Goal: Task Accomplishment & Management: Use online tool/utility

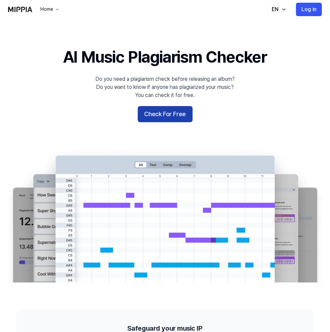
click at [192, 122] on button "Check For Free" at bounding box center [165, 114] width 55 height 16
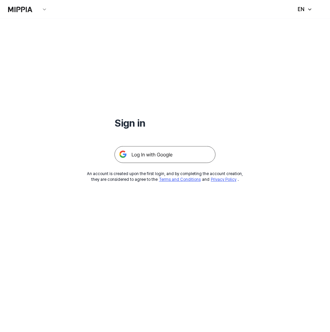
click at [152, 121] on h1 "Sign in" at bounding box center [164, 123] width 101 height 14
click at [131, 152] on img at bounding box center [164, 154] width 101 height 17
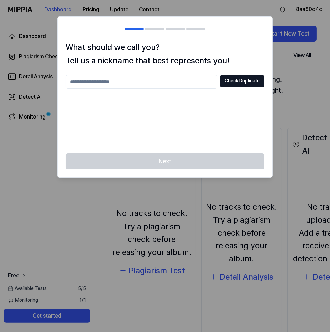
click at [72, 225] on div at bounding box center [165, 166] width 330 height 332
click at [94, 173] on div "Next" at bounding box center [165, 165] width 215 height 24
click at [86, 147] on div "What should we call you? Tell us a nickname that best represents you! Check Dup…" at bounding box center [165, 97] width 215 height 112
click at [165, 75] on input "text" at bounding box center [141, 81] width 151 height 13
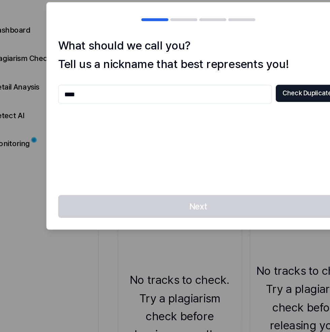
type input "****"
click at [210, 154] on div "Next" at bounding box center [165, 165] width 215 height 24
click at [241, 79] on button "Check Duplicate" at bounding box center [242, 81] width 44 height 12
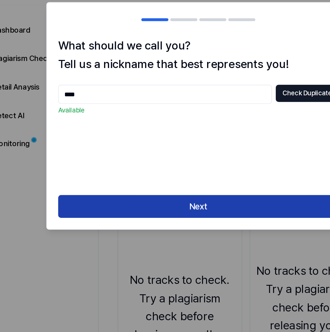
click at [205, 164] on button "Next" at bounding box center [165, 161] width 199 height 16
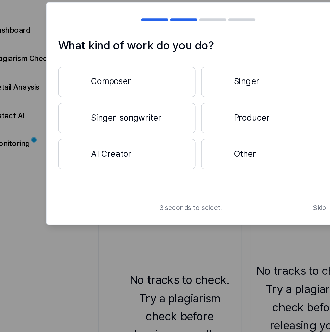
click at [254, 128] on button "Other" at bounding box center [215, 124] width 97 height 22
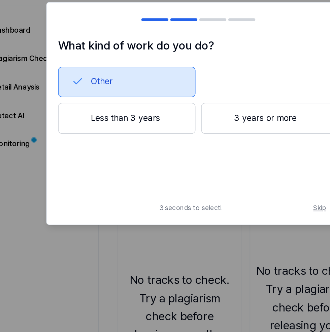
click at [250, 163] on span "Skip" at bounding box center [255, 162] width 18 height 7
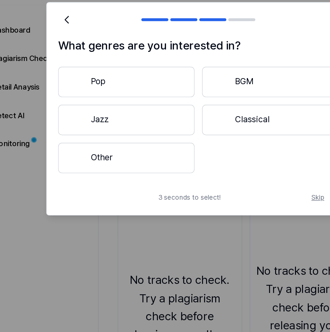
click at [252, 154] on span "Skip" at bounding box center [254, 155] width 19 height 8
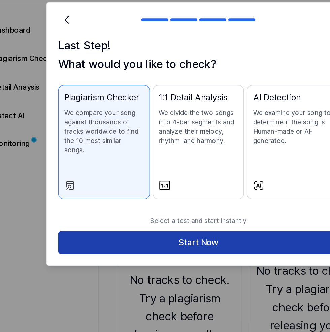
click at [210, 185] on button "Start Now" at bounding box center [165, 187] width 199 height 16
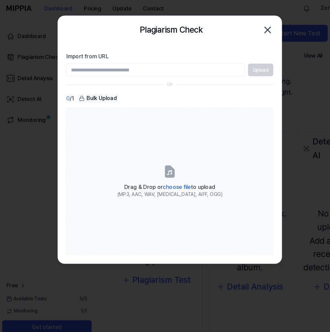
click at [39, 146] on div at bounding box center [165, 166] width 330 height 332
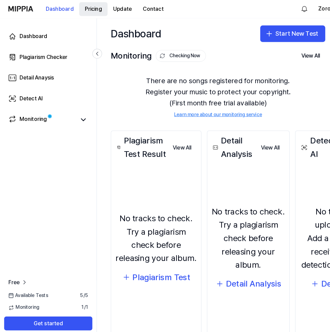
click at [105, 16] on button "Pricing" at bounding box center [91, 9] width 28 height 13
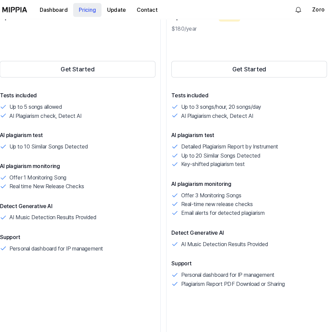
scroll to position [126, 0]
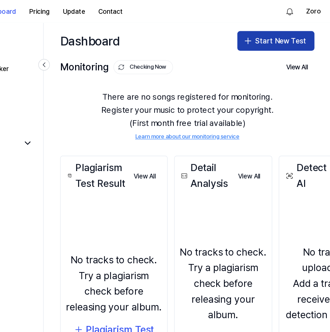
click at [316, 42] on button "Start New Test" at bounding box center [284, 34] width 63 height 16
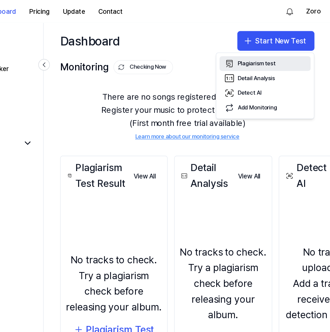
click at [284, 56] on div "Plagiarism test" at bounding box center [268, 52] width 31 height 7
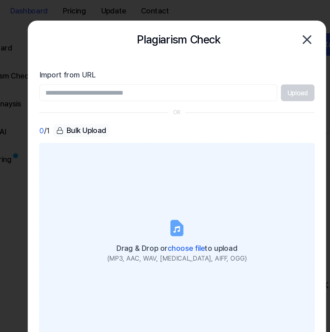
click at [150, 178] on span "Drag & Drop or choose file to upload" at bounding box center [164, 181] width 87 height 6
click at [171, 178] on span "choose file" at bounding box center [171, 181] width 27 height 6
click at [183, 184] on span "choose file" at bounding box center [171, 181] width 27 height 6
click at [0, 0] on input "Drag & Drop or choose file to upload (MP3, AAC, WAV, [MEDICAL_DATA], AIFF, OGG)" at bounding box center [0, 0] width 0 height 0
click at [176, 180] on span "choose file" at bounding box center [171, 181] width 27 height 6
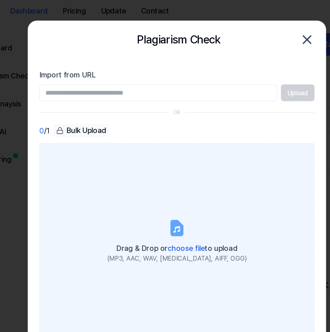
click at [0, 0] on input "Drag & Drop or choose file to upload (MP3, AAC, WAV, [MEDICAL_DATA], AIFF, OGG)" at bounding box center [0, 0] width 0 height 0
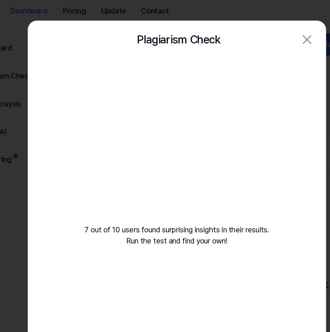
click at [91, 149] on div "7 out of 10 users found surprising insights in their results. Run the test and …" at bounding box center [165, 120] width 215 height 152
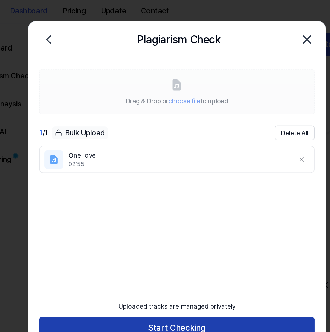
click at [97, 232] on button "Start Checking" at bounding box center [165, 238] width 199 height 16
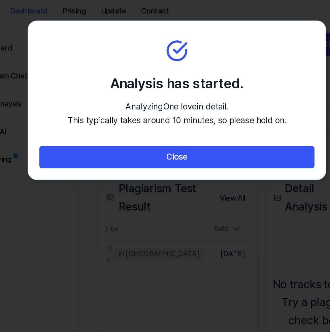
click at [137, 236] on div at bounding box center [165, 166] width 330 height 332
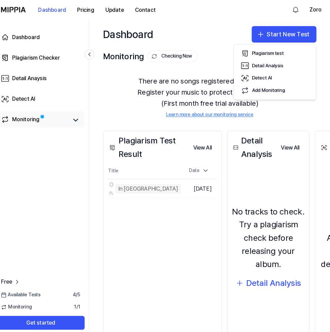
click at [43, 122] on div "Monitoring" at bounding box center [32, 117] width 27 height 9
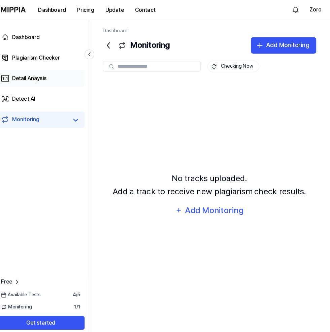
click at [27, 74] on div "Detail Anaysis" at bounding box center [36, 77] width 34 height 8
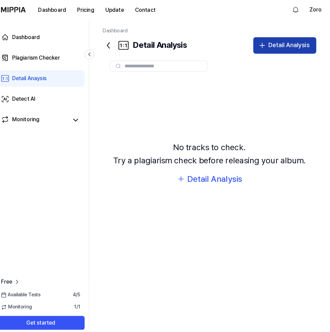
click at [310, 49] on div "Detail Analysis" at bounding box center [290, 44] width 40 height 10
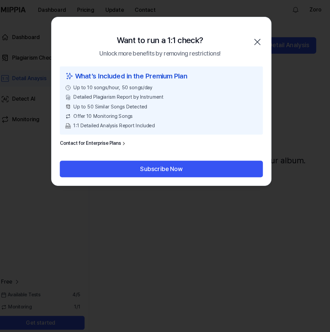
click at [271, 26] on div "Want to run a 1:1 check? Unlock more benefits by removing restrictions! Close" at bounding box center [165, 41] width 215 height 48
click at [264, 46] on icon "button" at bounding box center [258, 41] width 11 height 11
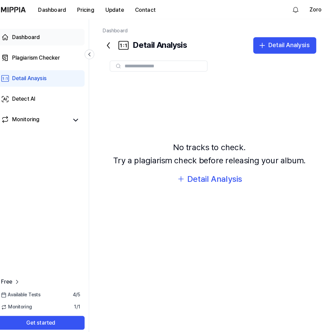
click at [26, 39] on div "Dashboard" at bounding box center [32, 36] width 27 height 8
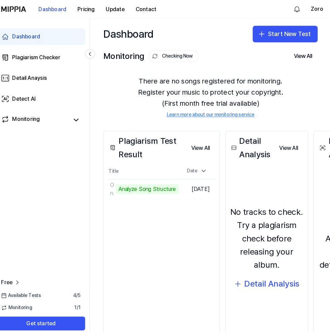
scroll to position [19, 0]
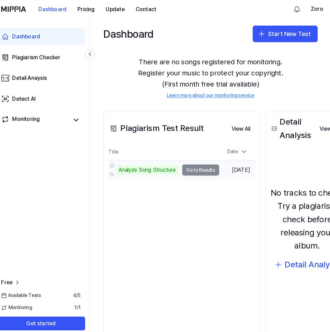
click at [132, 163] on div "Analyze Song Structure" at bounding box center [150, 166] width 61 height 9
click at [194, 168] on td "One love Analyze Song Structure Go to Results" at bounding box center [166, 166] width 108 height 19
click at [196, 163] on td "One love Analyze Song Structure Go to Results" at bounding box center [166, 166] width 108 height 19
click at [198, 167] on td "One love Analyze Song Structure Go to Results" at bounding box center [166, 166] width 108 height 19
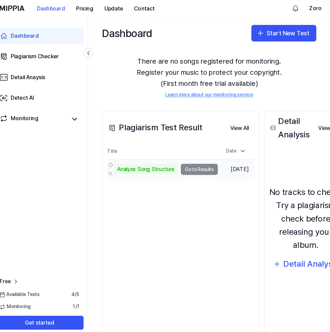
click at [130, 169] on div "Analyze Song Structure" at bounding box center [150, 166] width 61 height 9
click at [114, 161] on div "One love" at bounding box center [116, 166] width 4 height 16
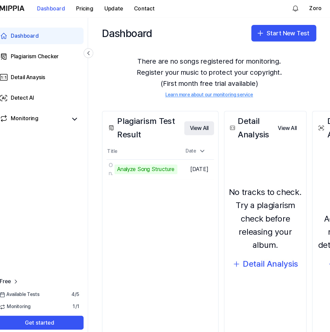
click at [245, 126] on div "Detail Analysis" at bounding box center [252, 126] width 43 height 26
click at [39, 65] on link "Plagiarism Checker" at bounding box center [47, 56] width 86 height 16
click at [27, 54] on div "Plagiarism Checker" at bounding box center [42, 56] width 47 height 8
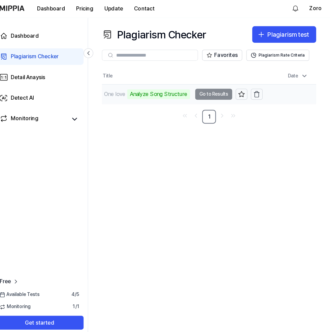
click at [163, 94] on div "Analyze Song Structure" at bounding box center [162, 92] width 61 height 9
click at [195, 90] on td "One love Analyze Song Structure Go to Results" at bounding box center [186, 93] width 156 height 19
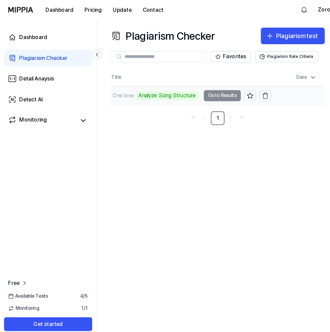
scroll to position [0, 0]
click at [203, 118] on icon "Go to previous page" at bounding box center [199, 114] width 7 height 8
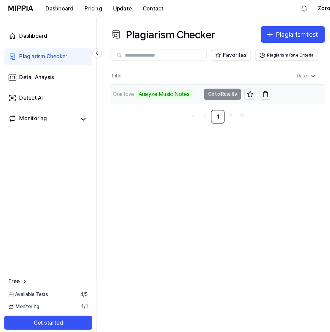
click at [163, 94] on div "Analyze Music Notes" at bounding box center [159, 92] width 55 height 9
click at [187, 98] on div "Analyze Music Notes" at bounding box center [159, 92] width 55 height 9
click at [197, 118] on icon "Go to previous page" at bounding box center [199, 114] width 7 height 8
click at [190, 113] on icon "Go to first page" at bounding box center [189, 114] width 1 height 3
click at [15, 114] on icon at bounding box center [12, 117] width 8 height 8
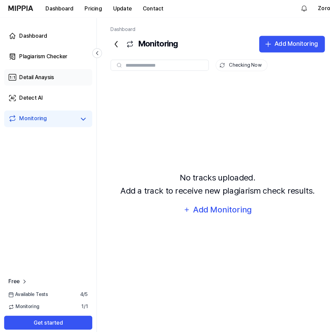
click at [16, 80] on icon at bounding box center [12, 77] width 8 height 8
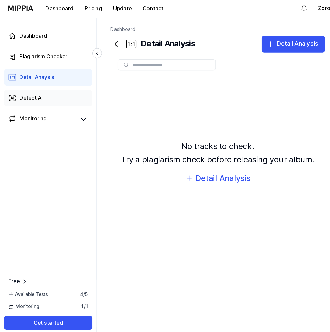
click at [26, 101] on div "Detect AI" at bounding box center [30, 97] width 23 height 8
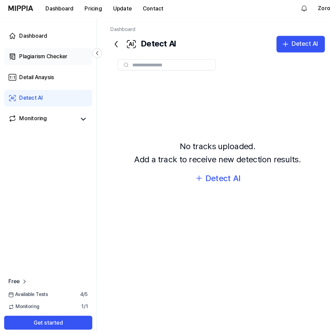
click at [43, 61] on div "Plagiarism Checker" at bounding box center [42, 56] width 47 height 8
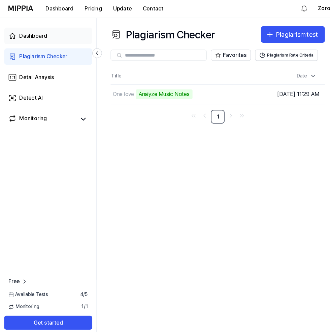
click at [34, 40] on div "Dashboard" at bounding box center [32, 36] width 27 height 8
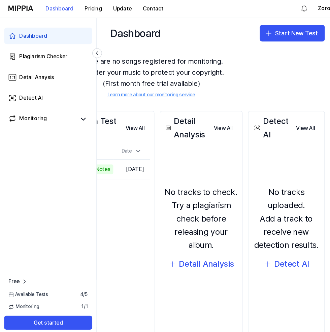
scroll to position [19, 73]
click at [19, 280] on span "Free" at bounding box center [13, 276] width 11 height 8
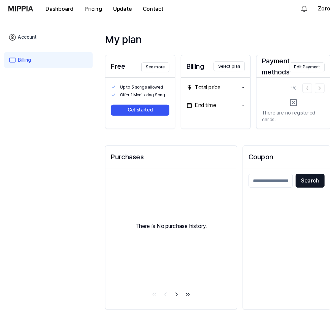
scroll to position [0, 0]
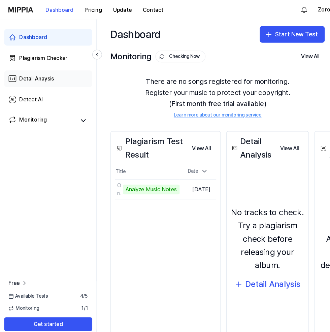
click at [32, 81] on div "Detail Anaysis" at bounding box center [36, 77] width 34 height 8
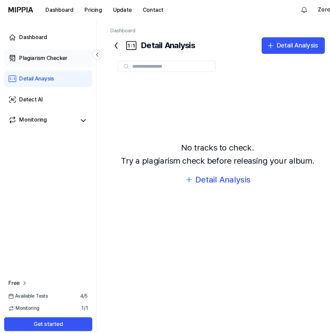
click at [33, 61] on div "Plagiarism Checker" at bounding box center [42, 56] width 47 height 8
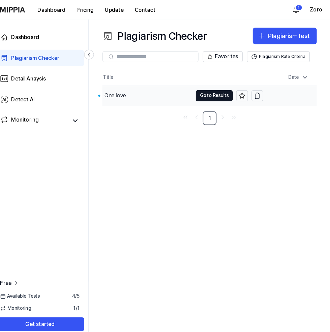
click at [199, 95] on button "Go to Results" at bounding box center [217, 93] width 36 height 11
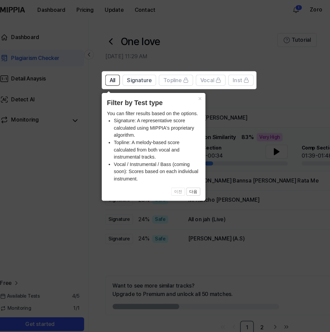
click at [275, 158] on icon at bounding box center [165, 166] width 330 height 332
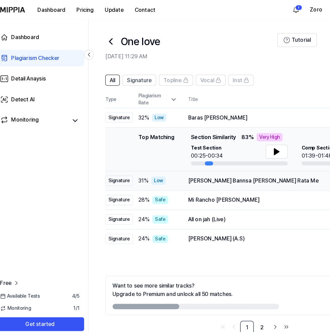
click at [289, 180] on div "Seja Suni Lange Bannsa Sardi Vali Rata Me" at bounding box center [281, 176] width 180 height 8
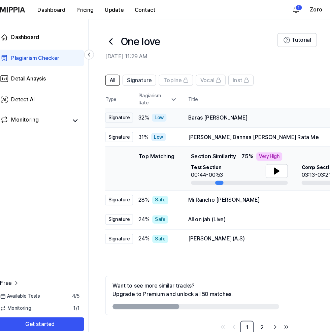
click at [237, 116] on div "Baras Badliya Baras" at bounding box center [281, 115] width 180 height 8
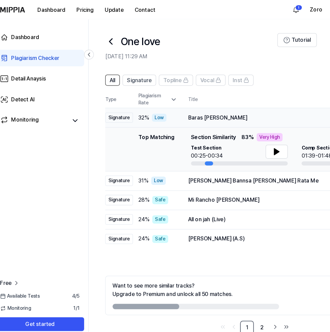
click at [329, 119] on div "Baras Badliya Baras" at bounding box center [281, 115] width 180 height 8
click at [230, 117] on div "Baras Badliya Baras" at bounding box center [281, 115] width 180 height 8
click at [329, 119] on div "Baras Badliya Baras" at bounding box center [281, 115] width 180 height 8
click at [280, 151] on icon at bounding box center [277, 148] width 5 height 6
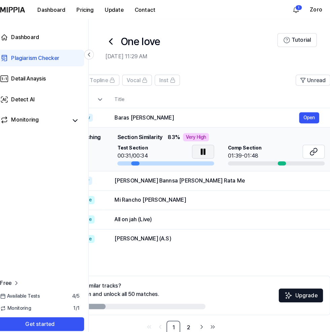
scroll to position [0, 71]
click at [263, 156] on div "01:39-01:48" at bounding box center [246, 152] width 33 height 8
click at [260, 142] on span "Comp Section" at bounding box center [246, 144] width 33 height 7
click at [208, 151] on icon at bounding box center [206, 148] width 5 height 6
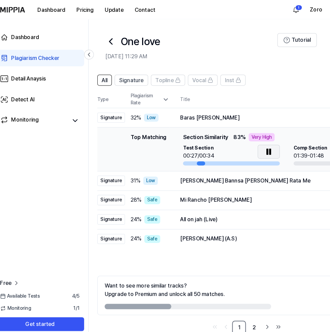
scroll to position [0, 0]
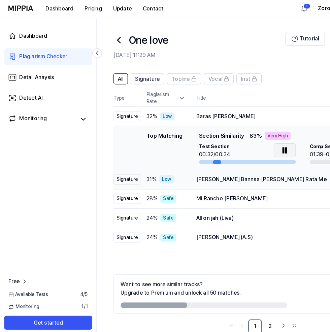
click at [329, 180] on div "Seja Suni Lange Bannsa Sardi Vali Rata Me" at bounding box center [281, 176] width 180 height 8
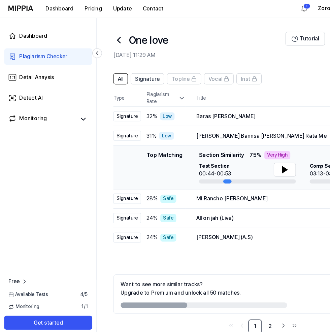
click at [248, 174] on div "Test Section 00:44-00:53" at bounding box center [241, 167] width 94 height 15
click at [276, 166] on icon at bounding box center [277, 167] width 5 height 6
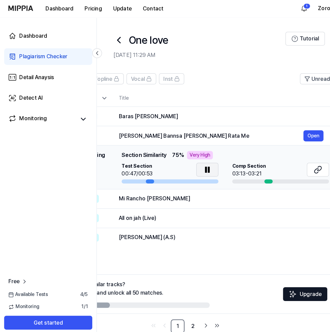
scroll to position [0, 82]
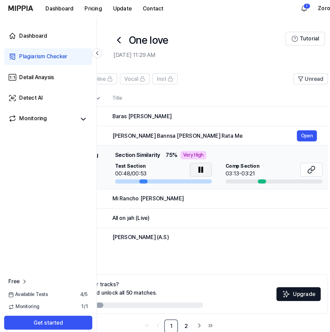
click at [253, 167] on span "Comp Section" at bounding box center [236, 163] width 33 height 7
click at [319, 204] on td "Mi Rancho Es Espinoza Open" at bounding box center [209, 194] width 221 height 19
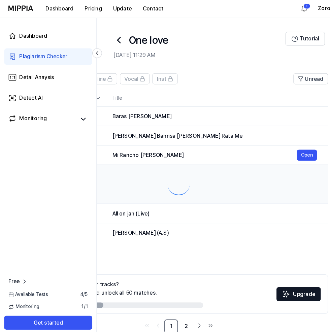
click at [262, 179] on div at bounding box center [174, 180] width 280 height 27
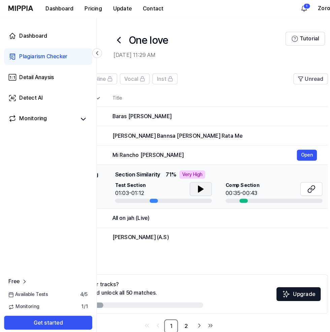
click at [198, 188] on icon at bounding box center [195, 185] width 5 height 6
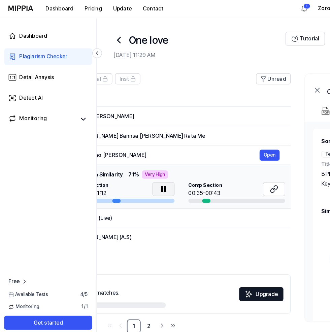
scroll to position [0, 120]
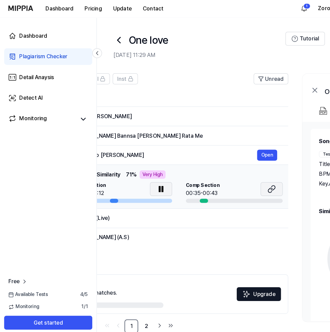
click at [269, 189] on icon at bounding box center [264, 185] width 8 height 8
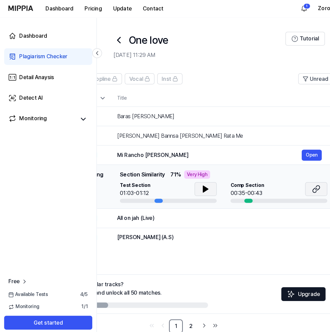
scroll to position [0, 54]
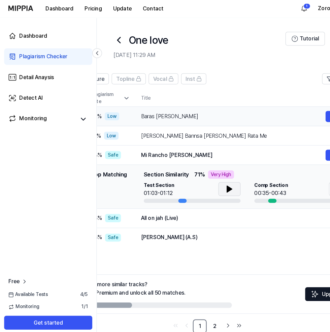
click at [215, 111] on div "Baras Badliya Baras" at bounding box center [227, 115] width 180 height 8
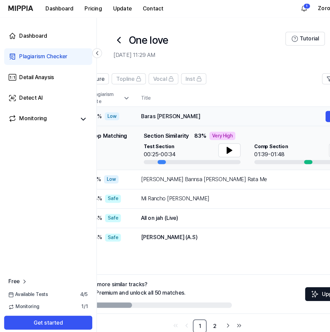
click at [234, 119] on div "Baras Badliya Baras" at bounding box center [227, 115] width 180 height 8
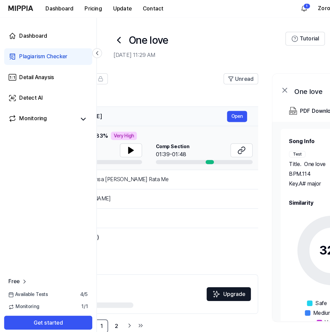
scroll to position [0, 150]
click at [236, 148] on icon at bounding box center [235, 148] width 8 height 8
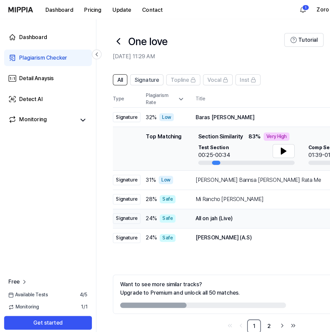
click at [329, 218] on div "All on jah (Live)" at bounding box center [281, 214] width 180 height 8
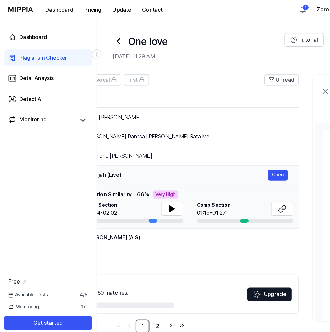
scroll to position [0, 109]
click at [280, 208] on icon at bounding box center [276, 204] width 8 height 8
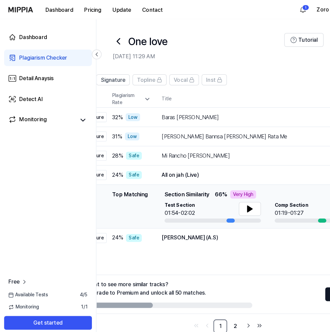
scroll to position [0, 33]
click at [237, 326] on link "2" at bounding box center [229, 318] width 13 height 13
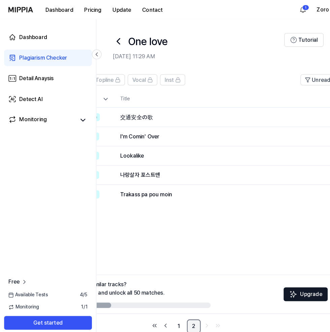
scroll to position [0, 0]
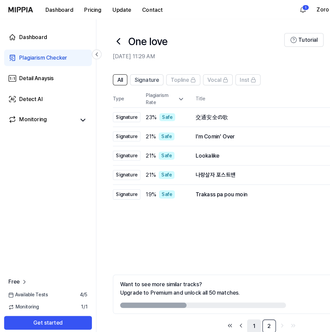
click at [255, 326] on link "1" at bounding box center [248, 318] width 13 height 13
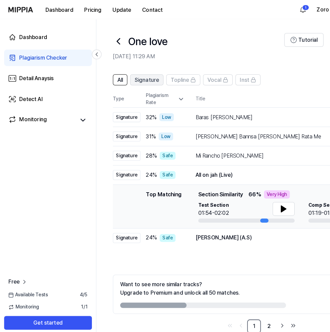
click at [140, 78] on span "Signature" at bounding box center [144, 78] width 24 height 8
click at [114, 39] on icon at bounding box center [115, 40] width 11 height 11
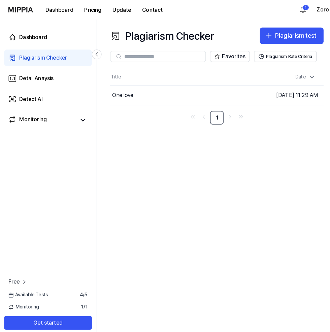
click at [38, 65] on link "Plagiarism Checker" at bounding box center [47, 56] width 86 height 16
click at [26, 76] on div "Detail Anaysis" at bounding box center [36, 77] width 34 height 8
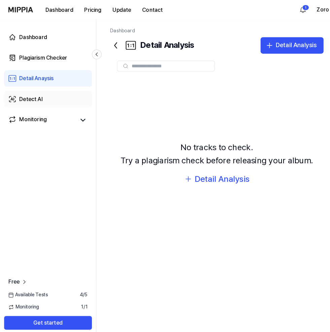
click at [16, 101] on icon at bounding box center [12, 97] width 8 height 8
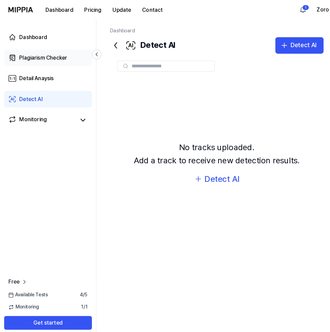
click at [23, 56] on div "Plagiarism Checker" at bounding box center [42, 56] width 47 height 8
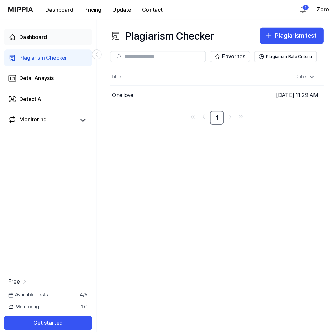
click at [16, 40] on icon at bounding box center [12, 36] width 8 height 8
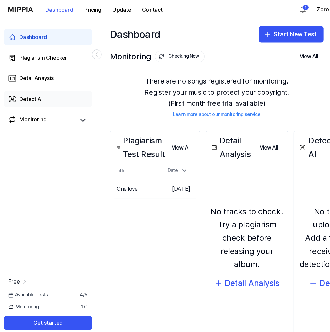
click at [19, 99] on div "Detect AI" at bounding box center [30, 97] width 23 height 8
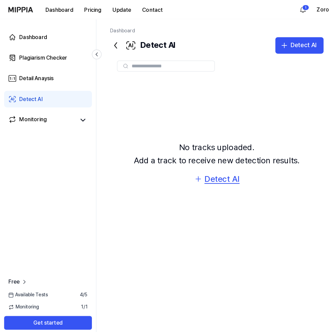
click at [196, 175] on icon "button" at bounding box center [193, 175] width 5 height 0
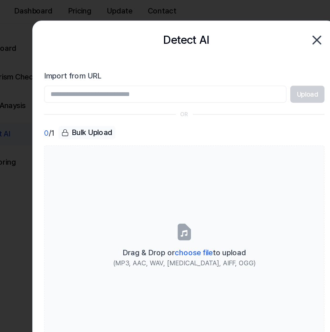
click at [50, 13] on div at bounding box center [165, 166] width 330 height 332
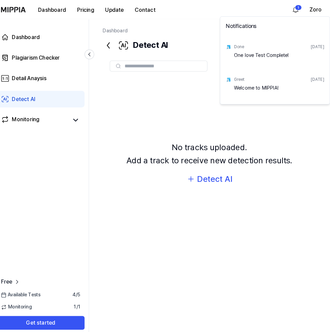
click at [291, 7] on html "Dashboard Pricing Update Contact 1 Zoro Dashboard Plagiarism Checker Detail Ana…" at bounding box center [165, 166] width 330 height 332
click at [235, 53] on div "Done Oct 14, 2025 One love Test Complete!" at bounding box center [276, 53] width 104 height 32
click at [248, 56] on div "One love Test Complete!" at bounding box center [280, 57] width 88 height 13
